Goal: Task Accomplishment & Management: Manage account settings

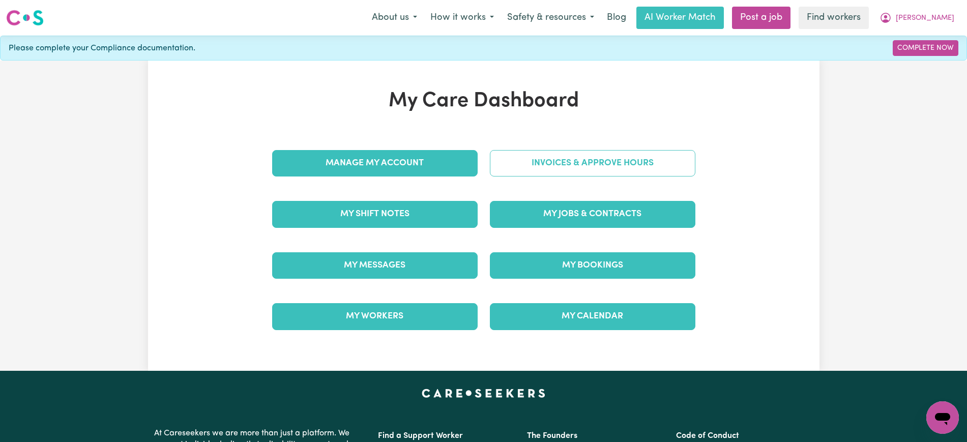
click at [522, 162] on link "Invoices & Approve Hours" at bounding box center [593, 163] width 206 height 26
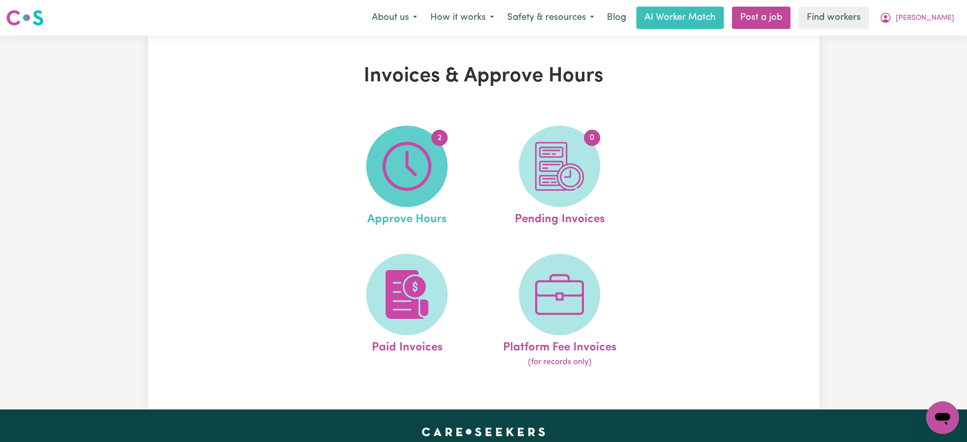
click at [410, 189] on img at bounding box center [407, 166] width 49 height 49
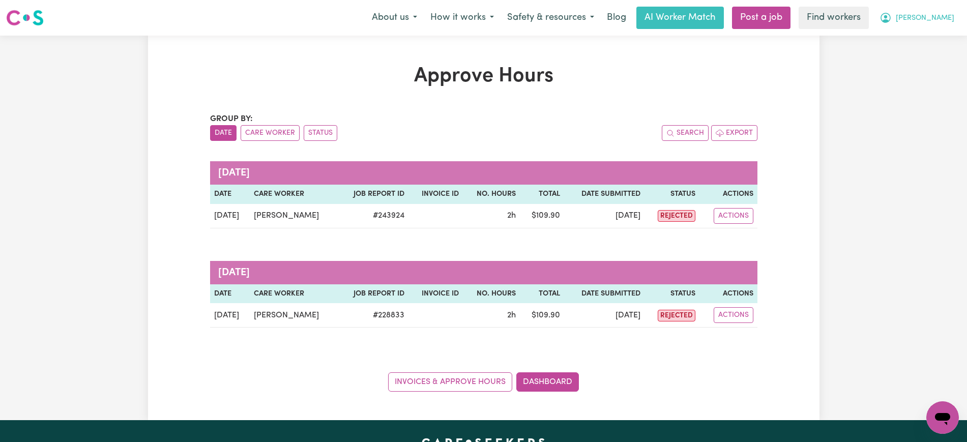
click at [891, 21] on icon "My Account" at bounding box center [886, 18] width 10 height 10
click at [911, 59] on link "Logout" at bounding box center [920, 58] width 80 height 19
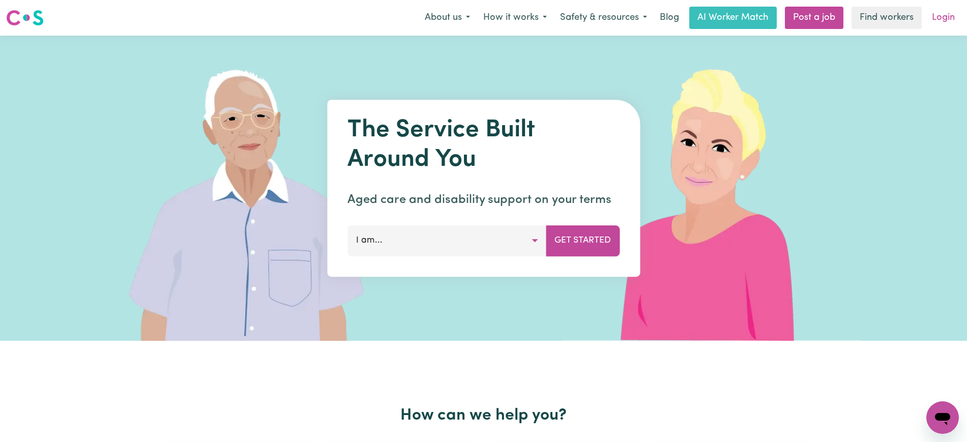
click at [939, 23] on link "Login" at bounding box center [943, 18] width 35 height 22
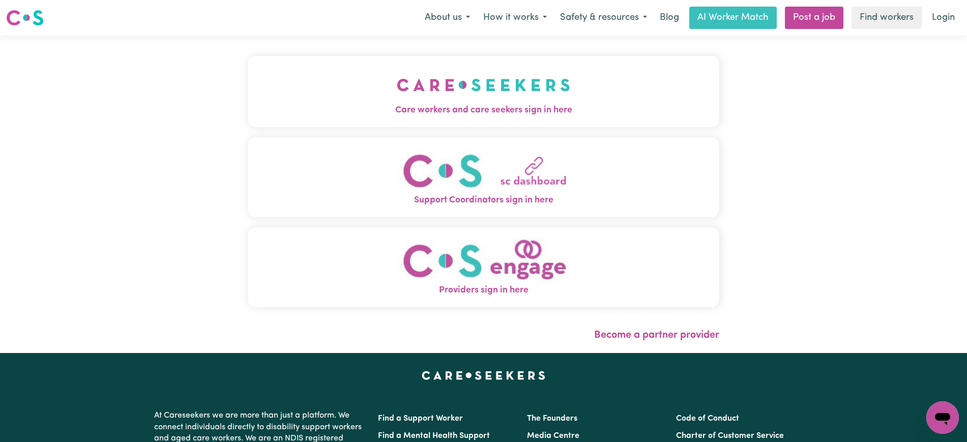
drag, startPoint x: 471, startPoint y: 94, endPoint x: 439, endPoint y: 93, distance: 32.6
click at [472, 94] on img "Care workers and care seekers sign in here" at bounding box center [483, 85] width 173 height 38
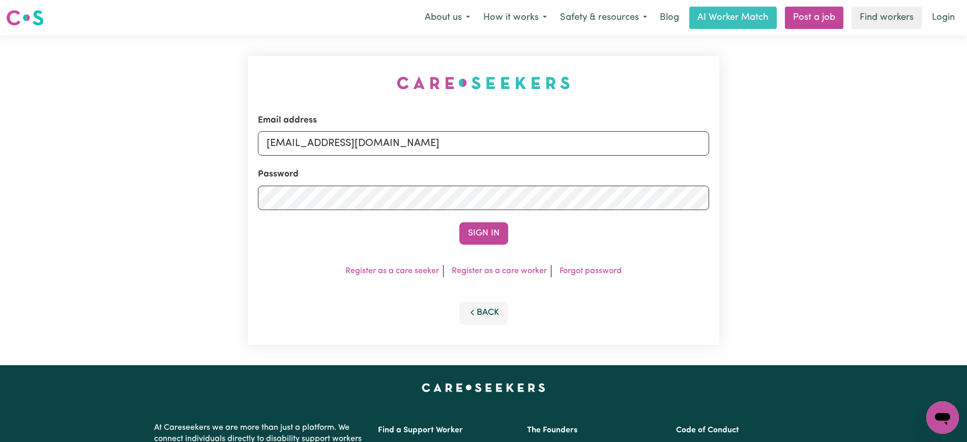
click at [295, 47] on div "Email address [EMAIL_ADDRESS][DOMAIN_NAME] Password Sign In Register as a care …" at bounding box center [484, 201] width 484 height 330
drag, startPoint x: 322, startPoint y: 144, endPoint x: 828, endPoint y: 151, distance: 506.8
click at [828, 151] on div "Email address [EMAIL_ADDRESS][DOMAIN_NAME] Password Sign In Register as a care …" at bounding box center [483, 201] width 967 height 330
type input "[EMAIL_ADDRESS][DOMAIN_NAME]"
click at [459, 222] on button "Sign In" at bounding box center [483, 233] width 49 height 22
